Goal: Browse casually

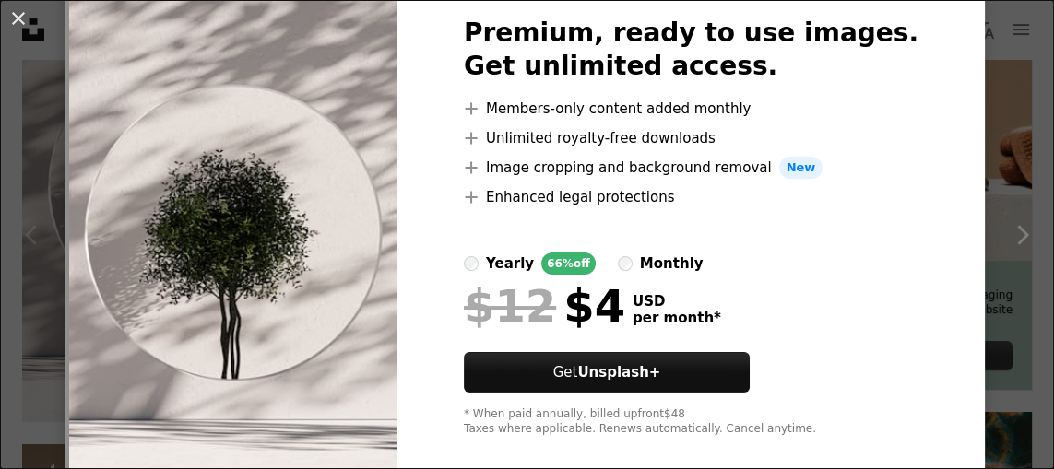
scroll to position [120, 0]
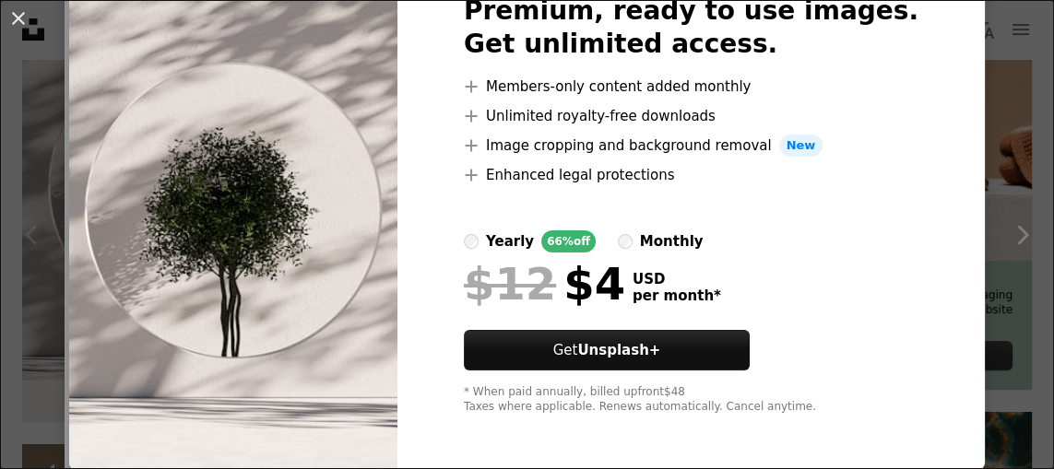
click at [30, 148] on div "An X shape Premium, ready to use images. Get unlimited access. A plus sign Memb…" at bounding box center [527, 234] width 1054 height 469
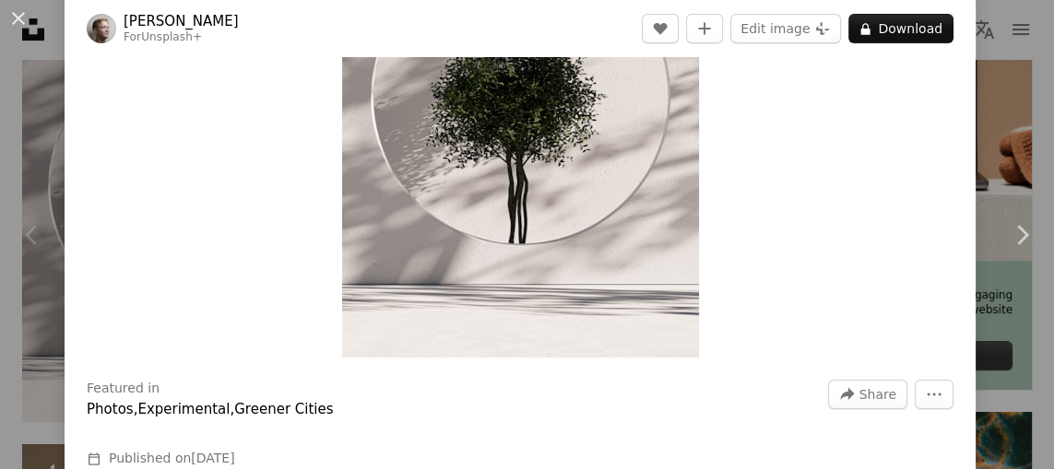
click at [34, 152] on div "Chevron left" at bounding box center [32, 235] width 65 height 177
click at [24, 30] on button "An X shape" at bounding box center [18, 18] width 22 height 22
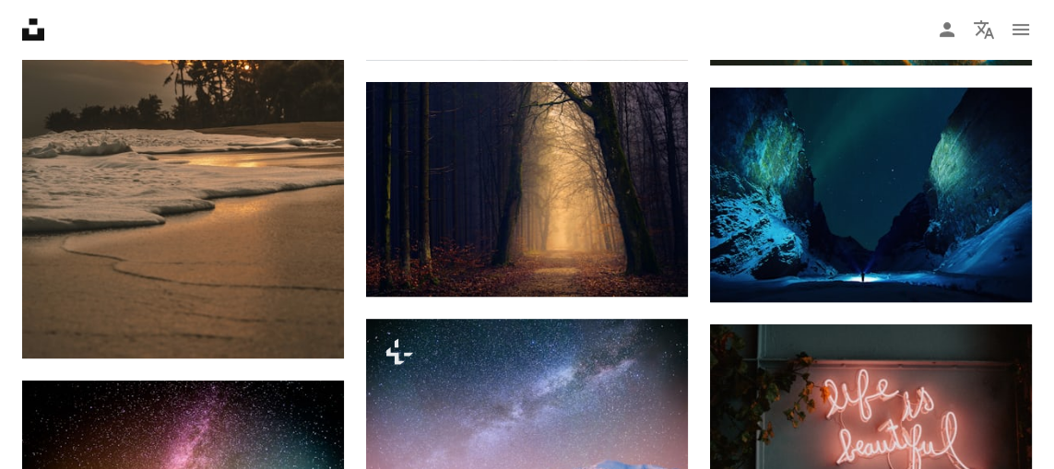
scroll to position [1135, 0]
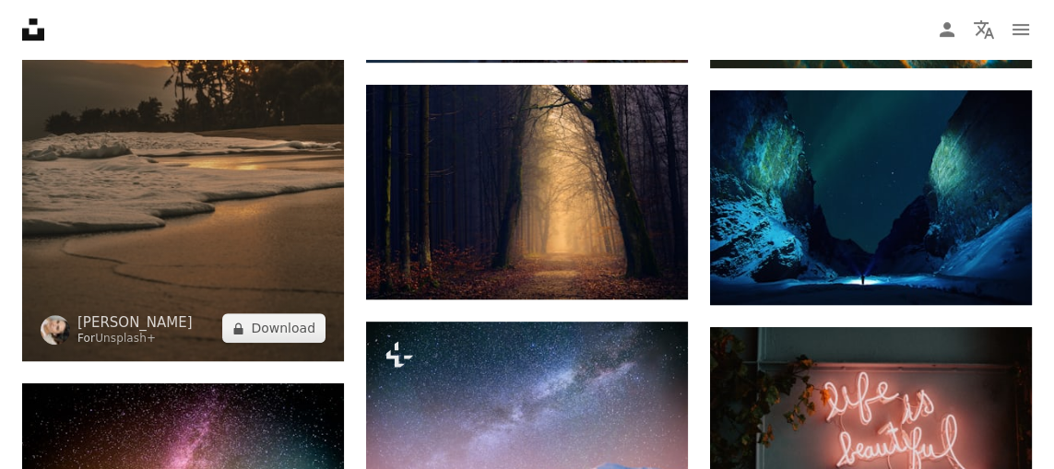
click at [122, 248] on img at bounding box center [183, 120] width 322 height 483
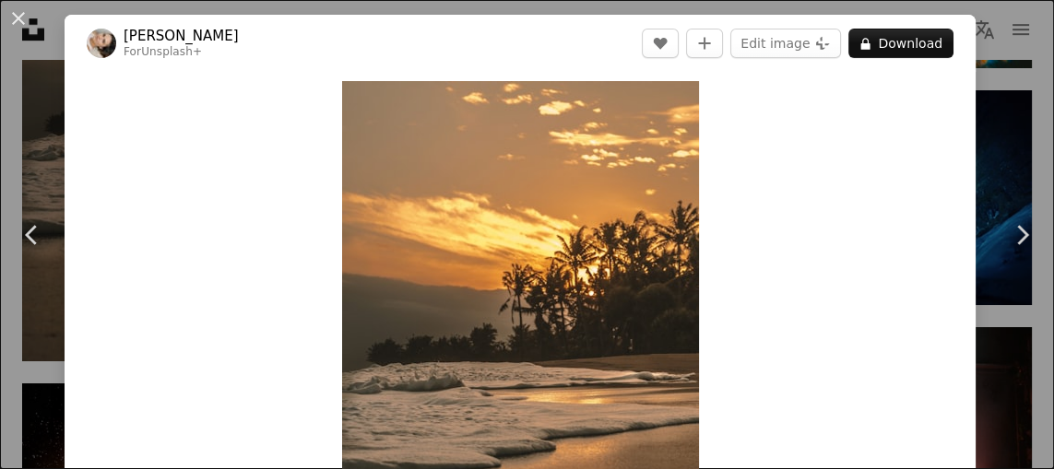
scroll to position [160, 0]
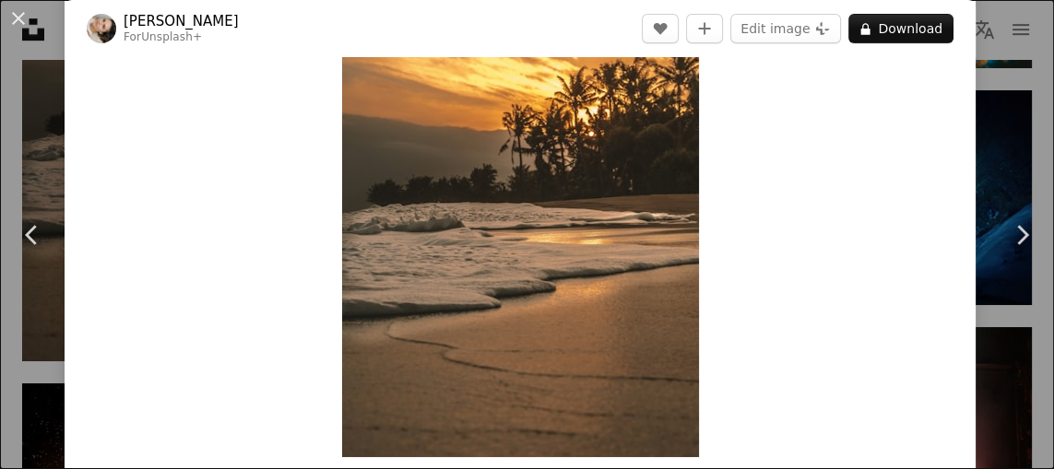
click at [46, 116] on div "An X shape Chevron left Chevron right [PERSON_NAME] For Unsplash+ A heart A plu…" at bounding box center [527, 234] width 1054 height 469
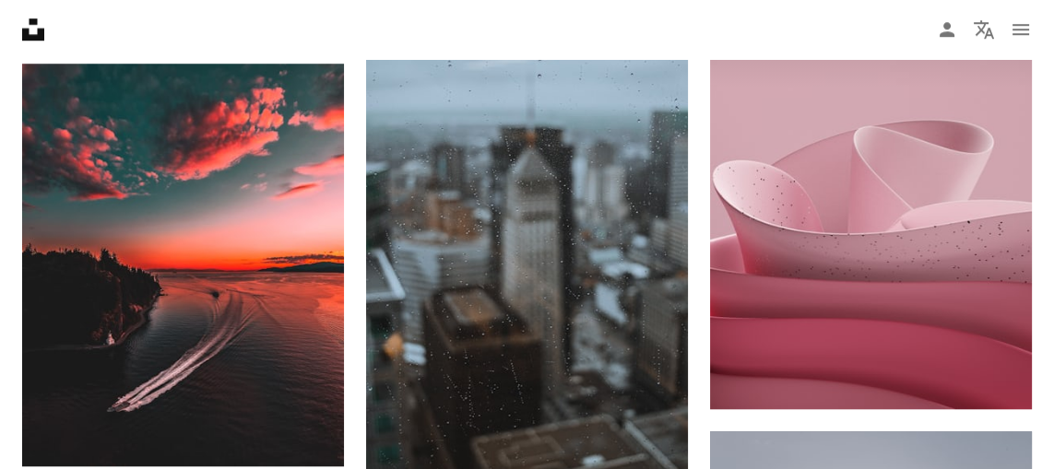
scroll to position [1692, 0]
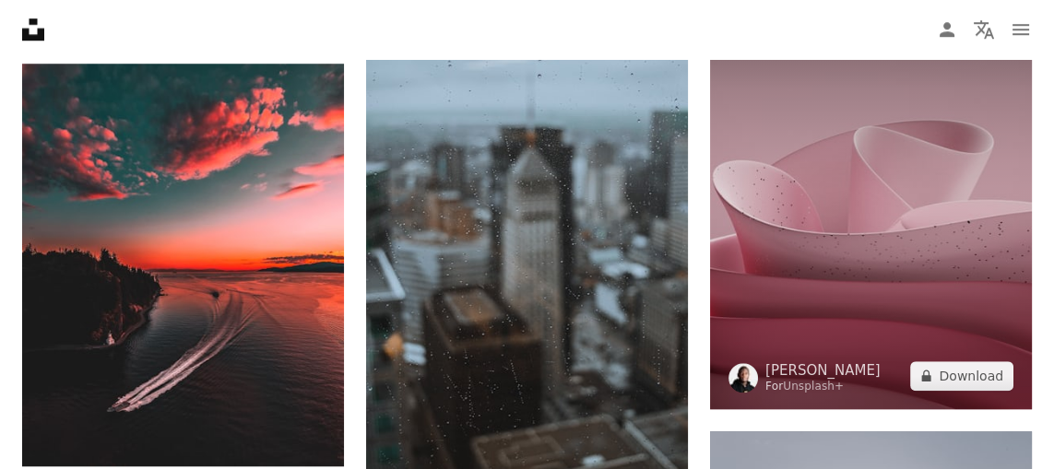
click at [852, 206] on img at bounding box center [871, 208] width 322 height 402
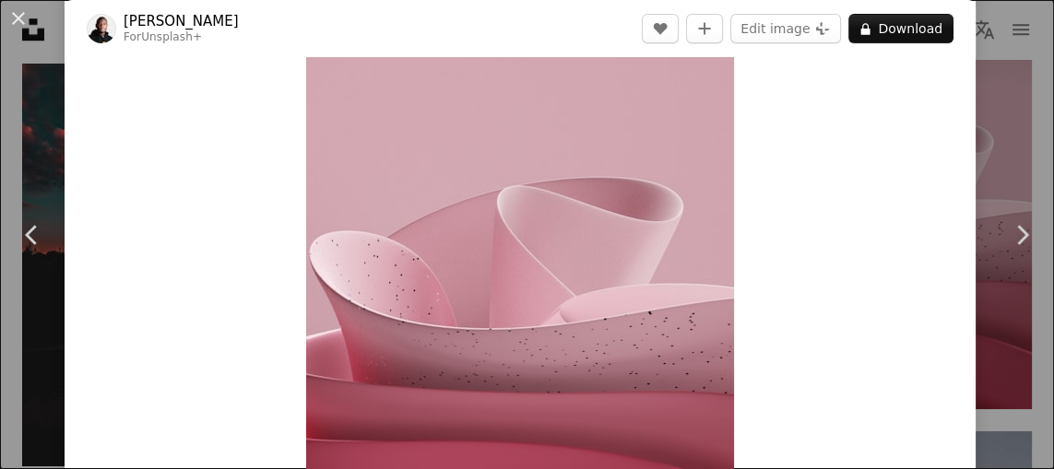
scroll to position [52, 0]
click at [22, 27] on button "An X shape" at bounding box center [18, 18] width 22 height 22
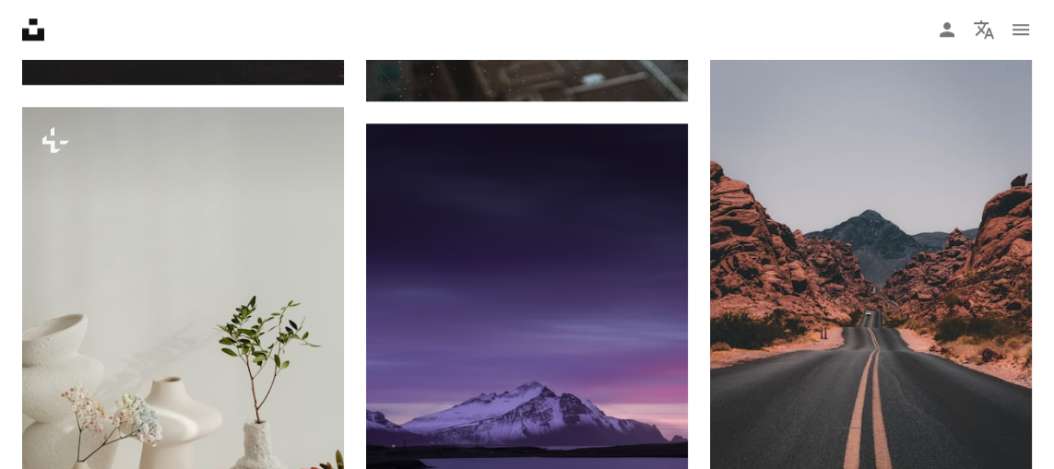
scroll to position [2127, 0]
